Goal: Go to known website: Go to known website

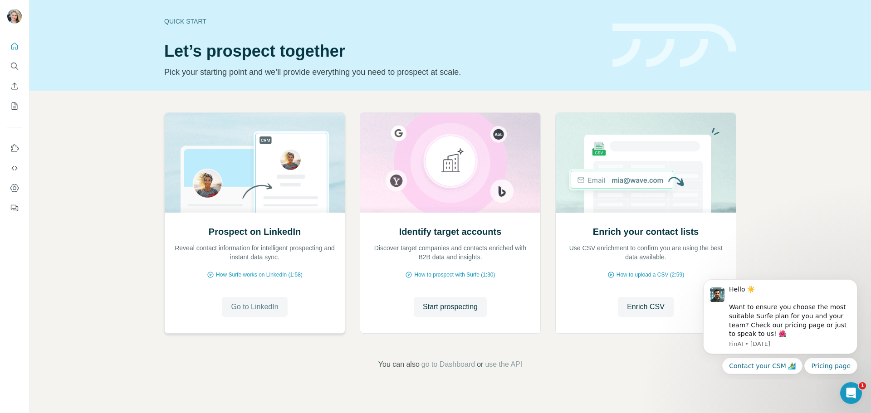
click at [254, 309] on span "Go to LinkedIn" at bounding box center [254, 307] width 47 height 11
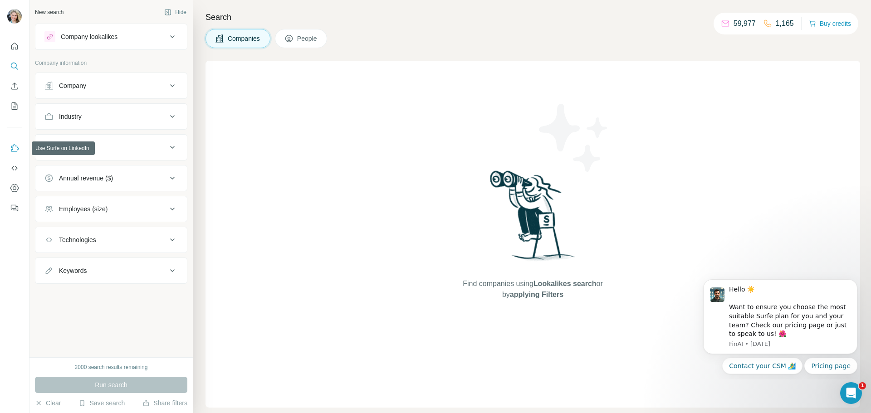
click at [16, 144] on icon "Use Surfe on LinkedIn" at bounding box center [14, 148] width 9 height 9
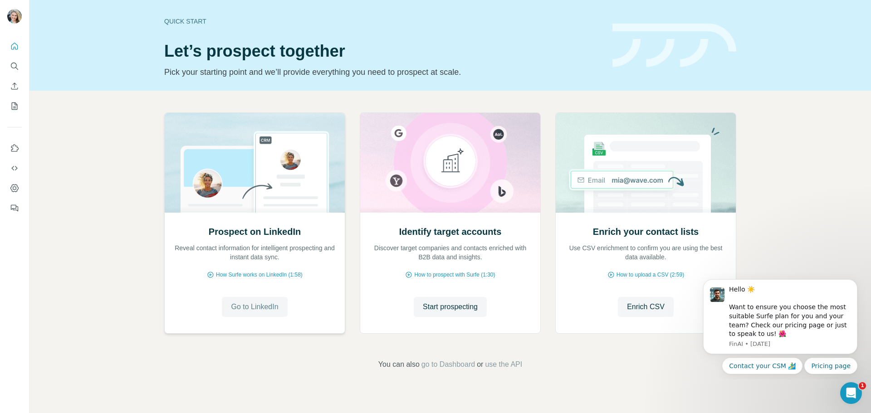
click at [258, 310] on span "Go to LinkedIn" at bounding box center [254, 307] width 47 height 11
